Goal: Check status: Check status

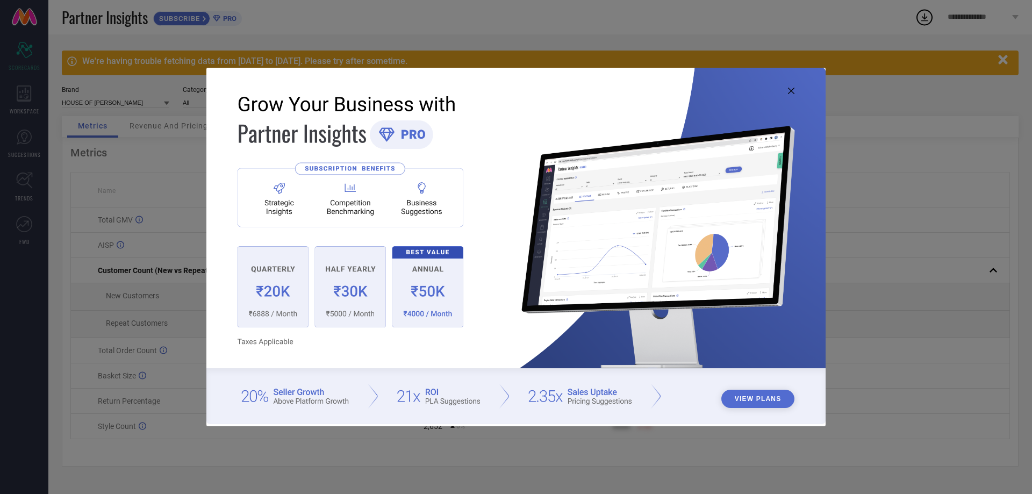
click at [791, 88] on icon at bounding box center [791, 91] width 6 height 6
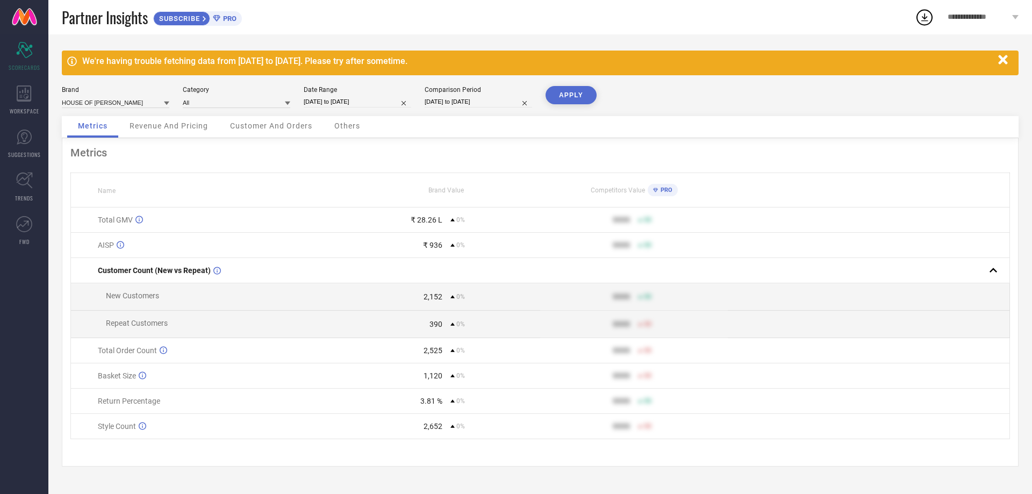
click at [376, 101] on input "[DATE] to [DATE]" at bounding box center [358, 101] width 108 height 11
select select "7"
select select "2025"
select select "8"
select select "2025"
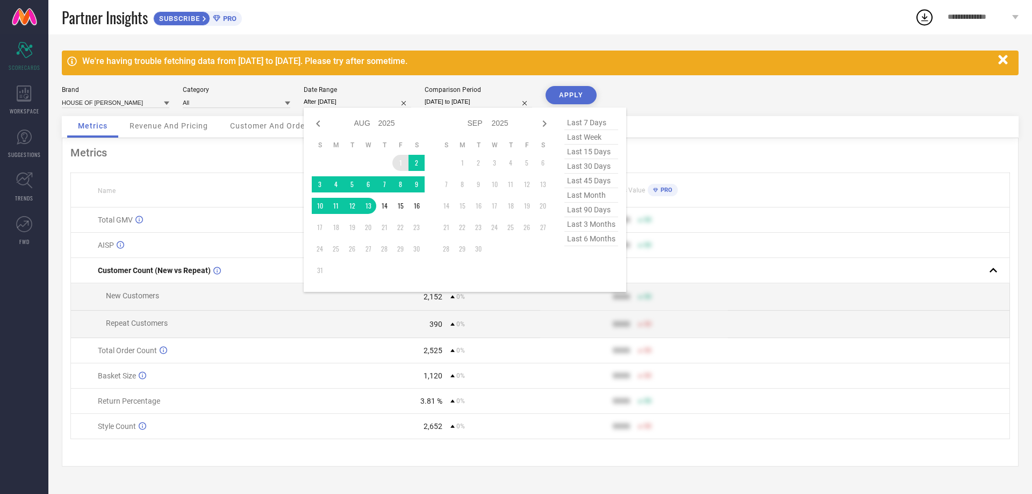
click at [400, 159] on td "1" at bounding box center [400, 163] width 16 height 16
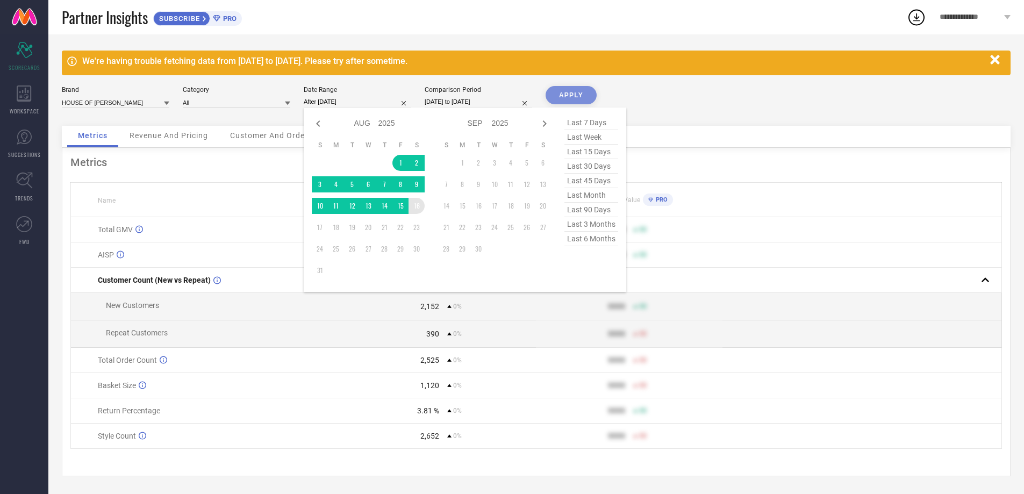
type input "[DATE] to [DATE]"
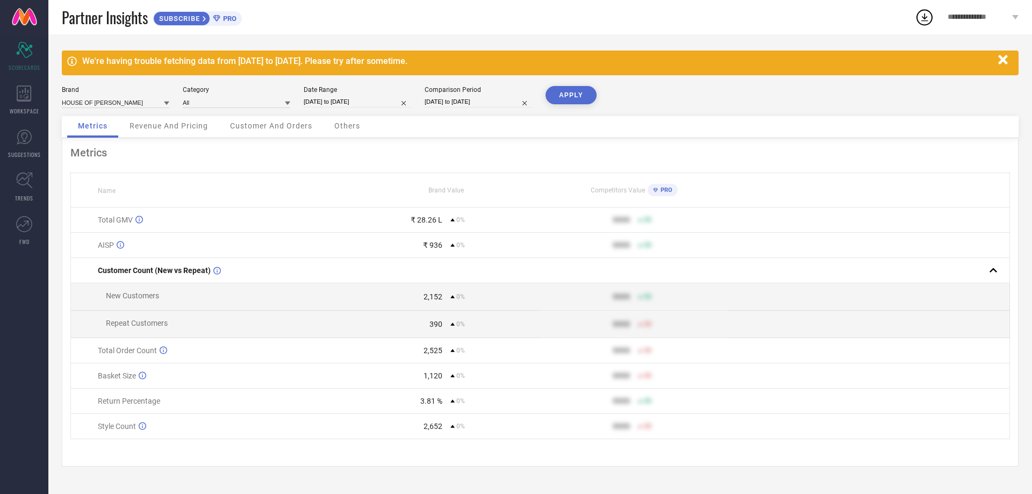
click at [456, 102] on input "[DATE] to [DATE]" at bounding box center [479, 101] width 108 height 11
select select "7"
select select "2025"
select select "8"
select select "2025"
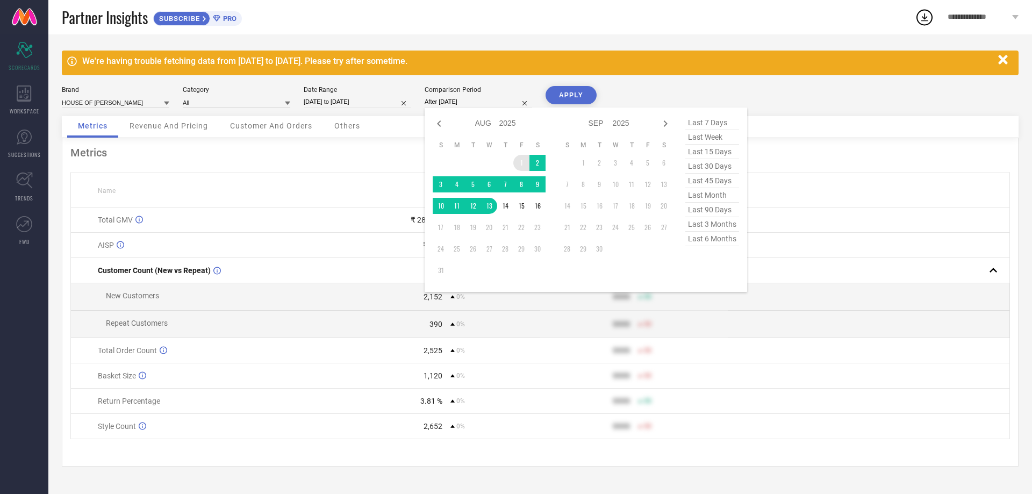
click at [515, 158] on td "1" at bounding box center [521, 163] width 16 height 16
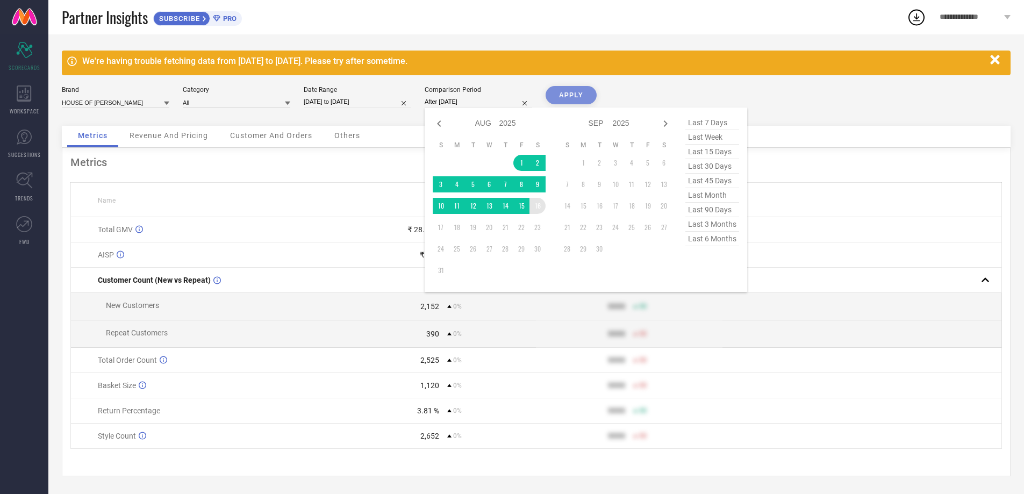
type input "[DATE] to [DATE]"
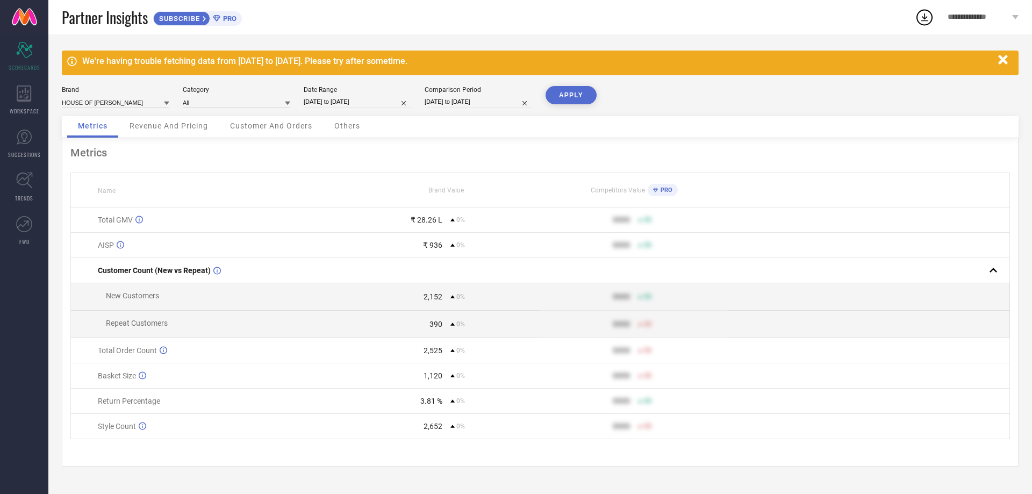
click at [568, 94] on button "APPLY" at bounding box center [571, 95] width 51 height 18
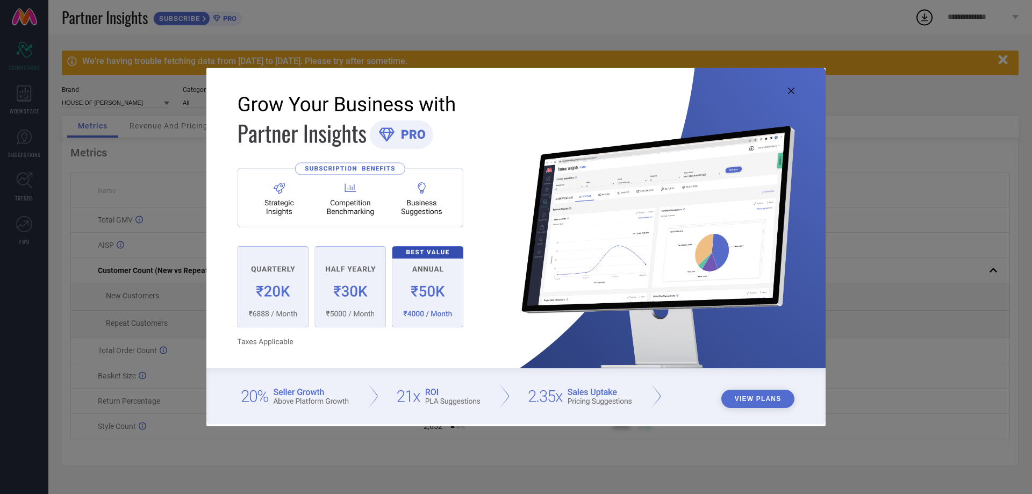
click at [790, 90] on icon at bounding box center [791, 91] width 6 height 6
click at [787, 92] on img at bounding box center [515, 246] width 619 height 356
click at [789, 91] on icon at bounding box center [791, 91] width 6 height 6
